Goal: Find specific page/section: Find specific page/section

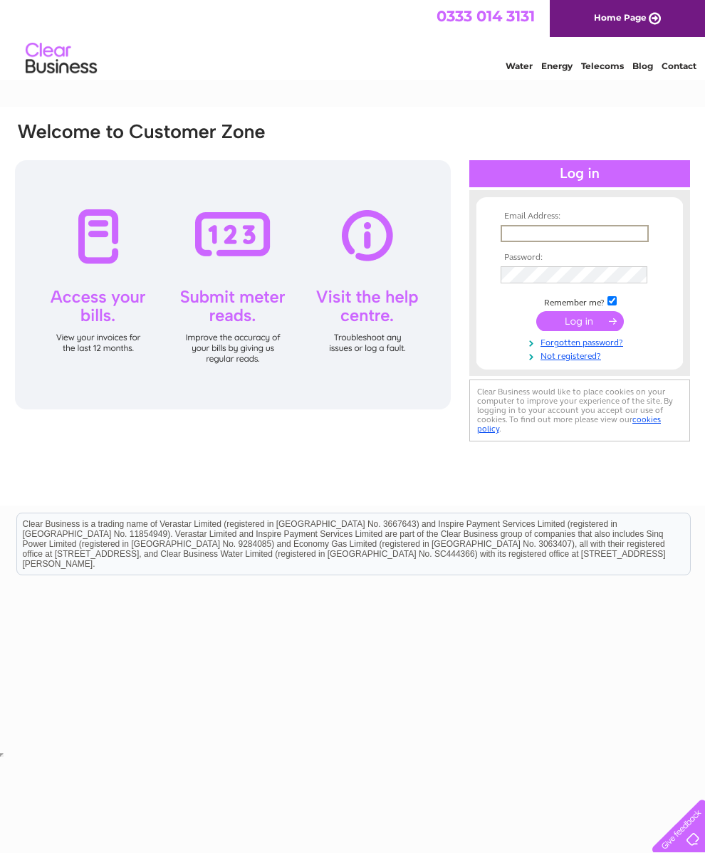
type input "[EMAIL_ADDRESS][DOMAIN_NAME]"
click at [580, 323] on input "submit" at bounding box center [580, 321] width 88 height 20
click at [582, 324] on input "submit" at bounding box center [580, 320] width 88 height 20
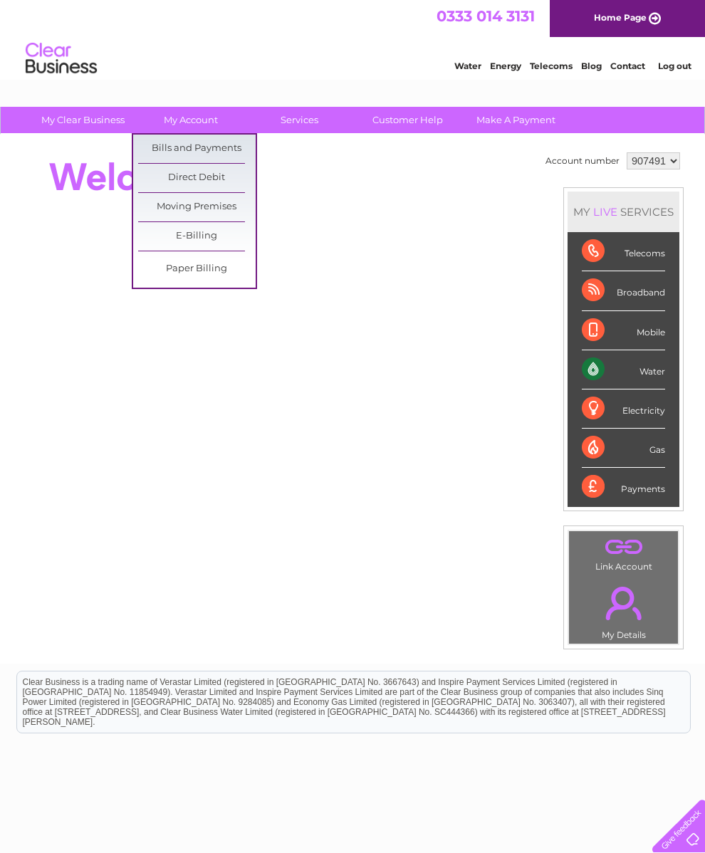
click at [235, 140] on link "Bills and Payments" at bounding box center [196, 149] width 117 height 28
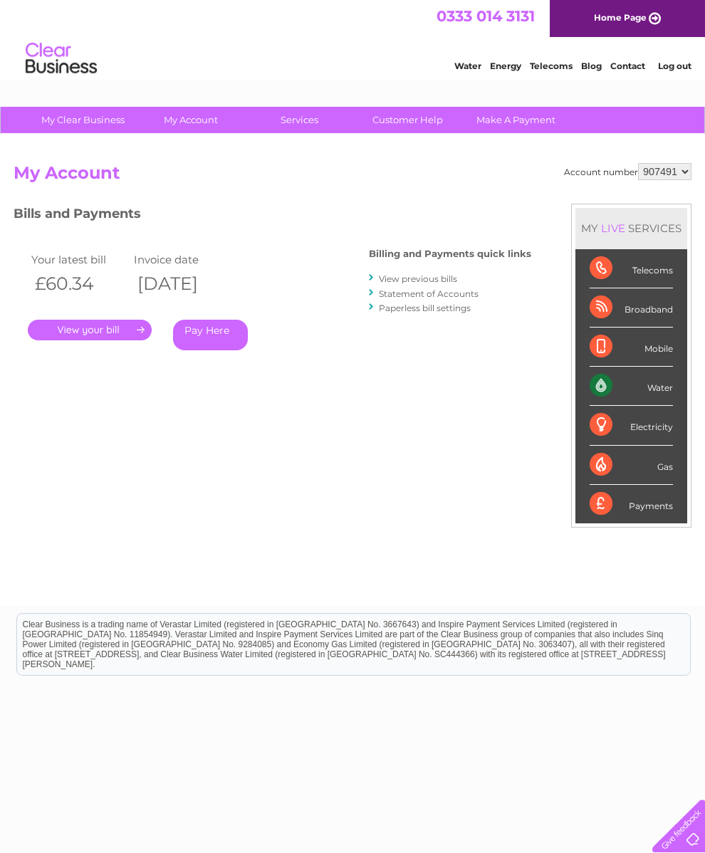
click at [122, 325] on link "." at bounding box center [90, 330] width 124 height 21
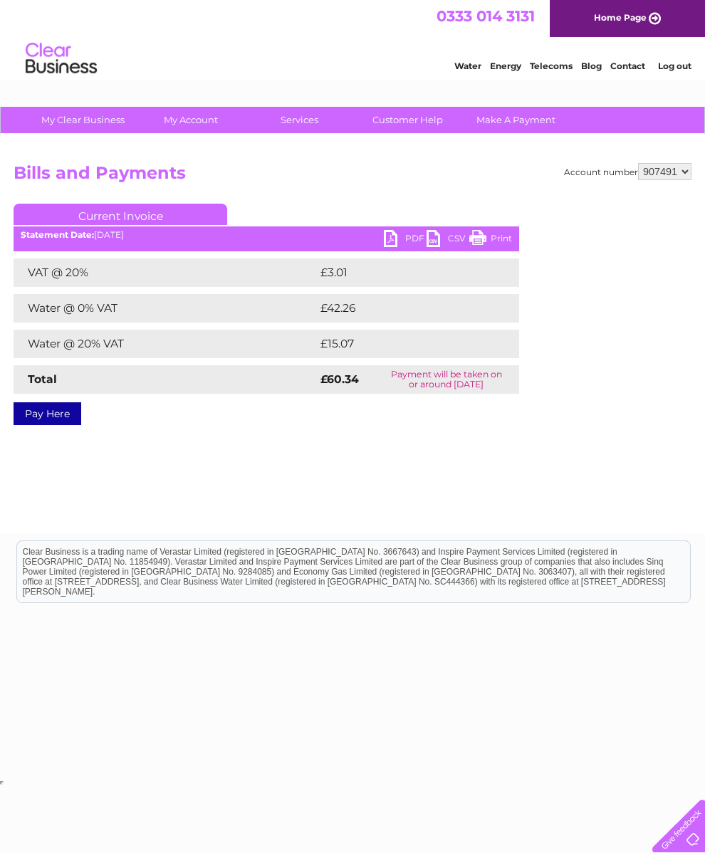
click at [498, 236] on link "Print" at bounding box center [490, 240] width 43 height 21
